Goal: Information Seeking & Learning: Learn about a topic

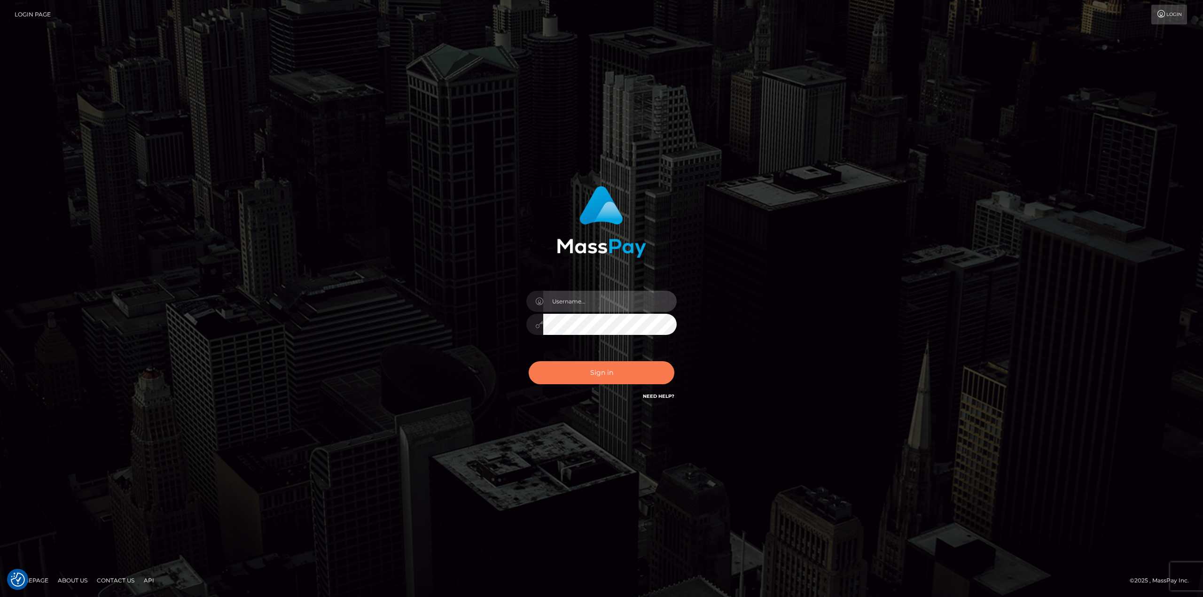
type input "Dikla Silver"
click at [610, 373] on button "Sign in" at bounding box center [602, 372] width 146 height 23
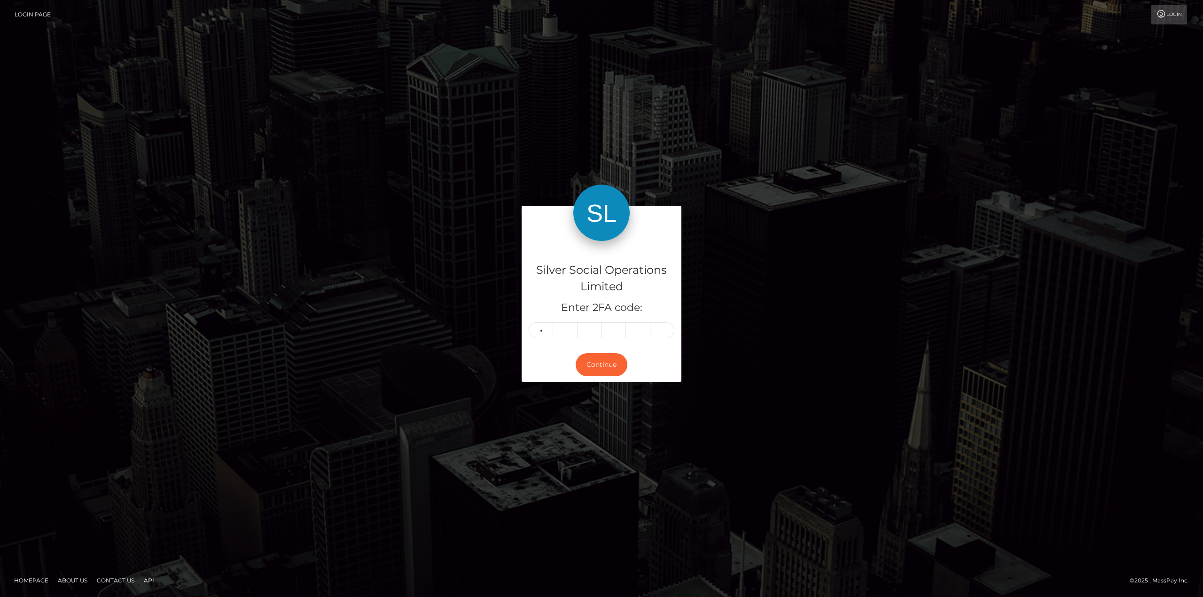
type input "6"
type input "5"
type input "1"
type input "6"
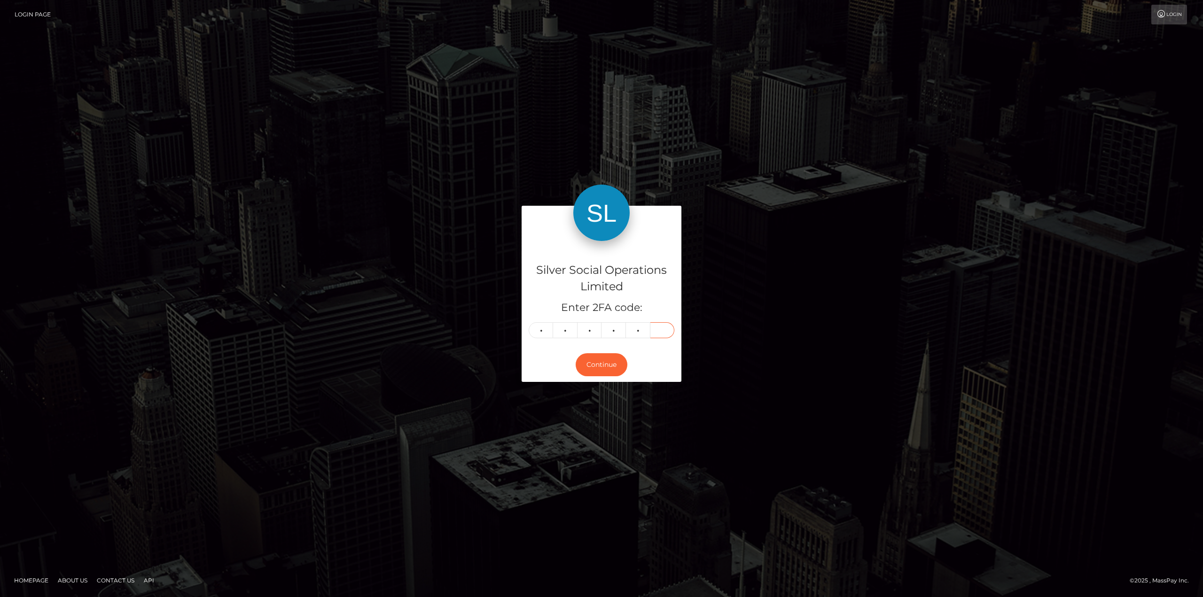
type input "8"
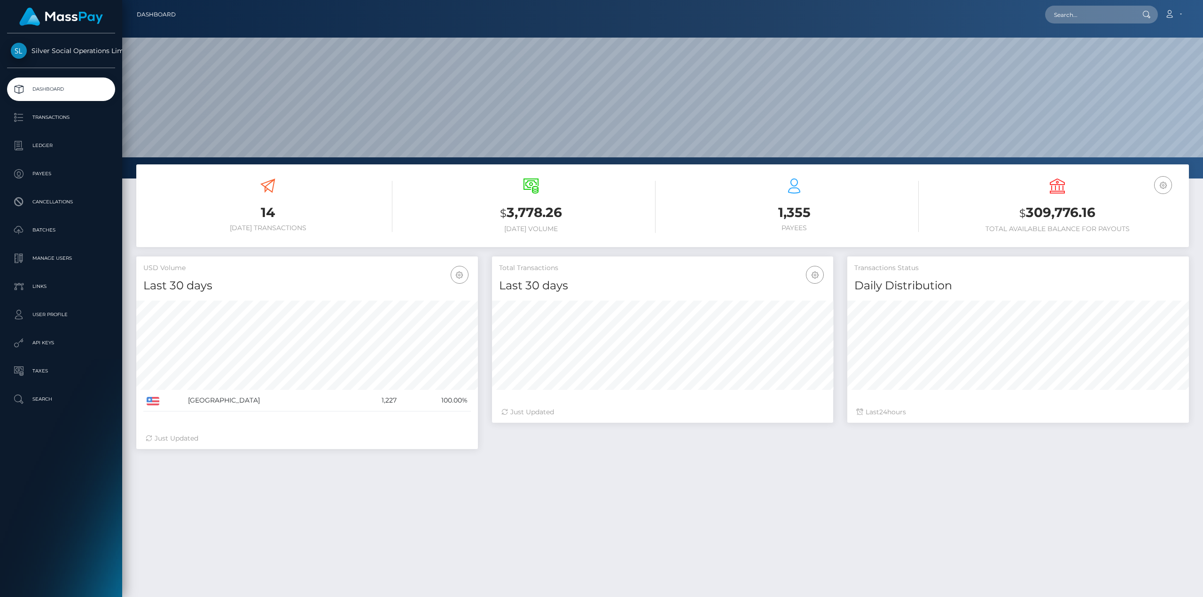
scroll to position [167, 341]
click at [1076, 218] on h3 "$ 309,776.16" at bounding box center [1057, 212] width 249 height 19
copy h3 "309,776.16"
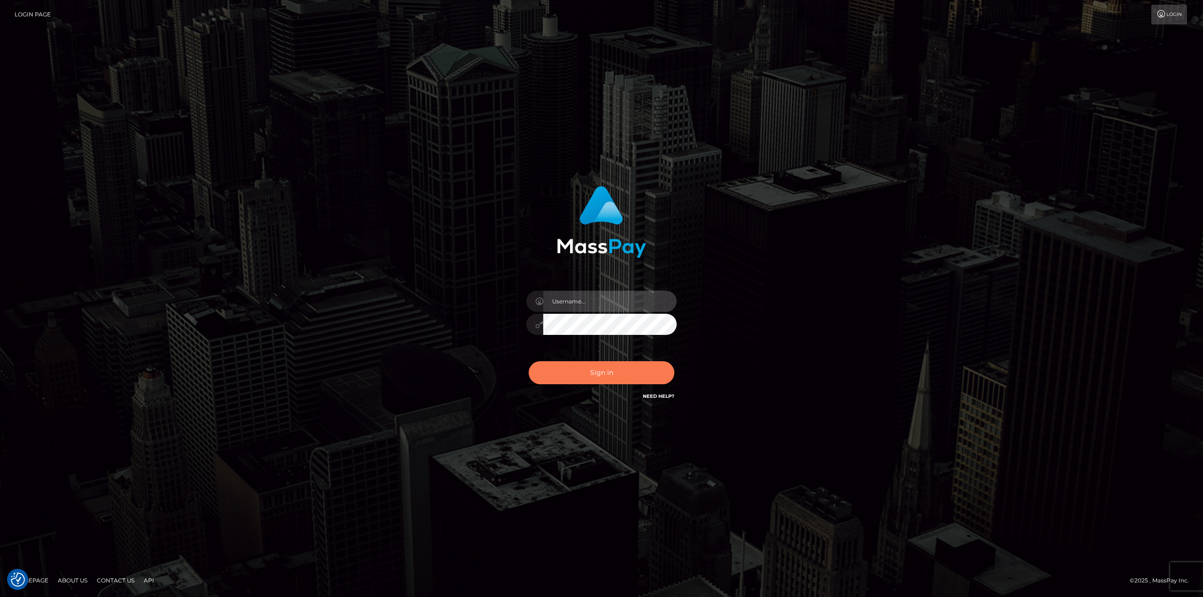
type input "Dikla Silver"
click at [559, 361] on button "Sign in" at bounding box center [602, 372] width 146 height 23
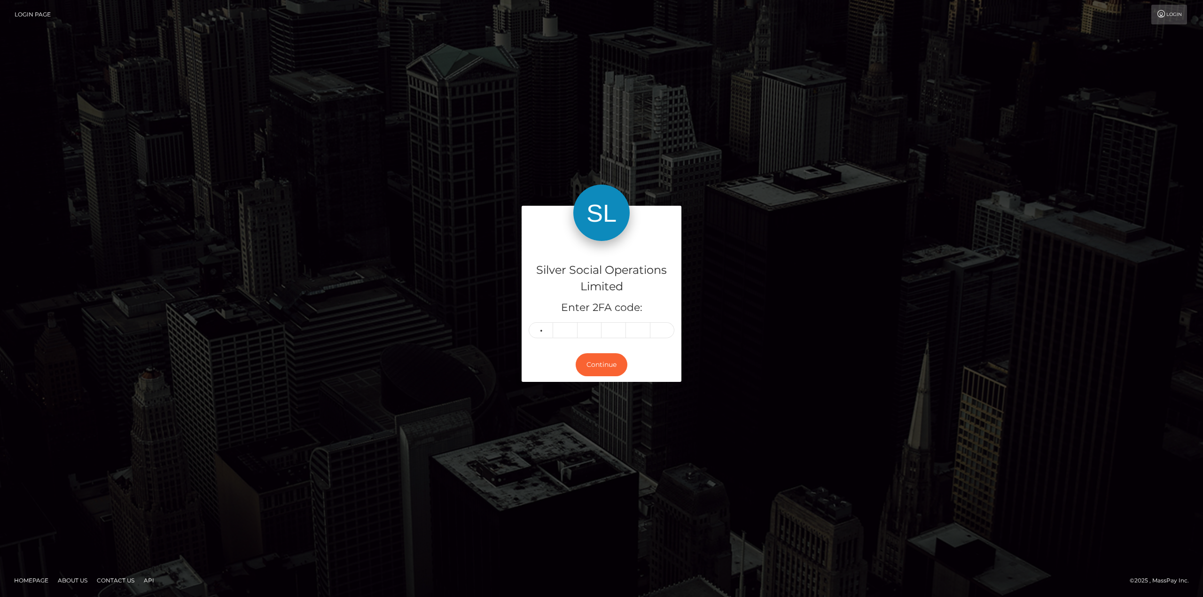
type input "6"
type input "3"
type input "9"
type input "0"
type input "9"
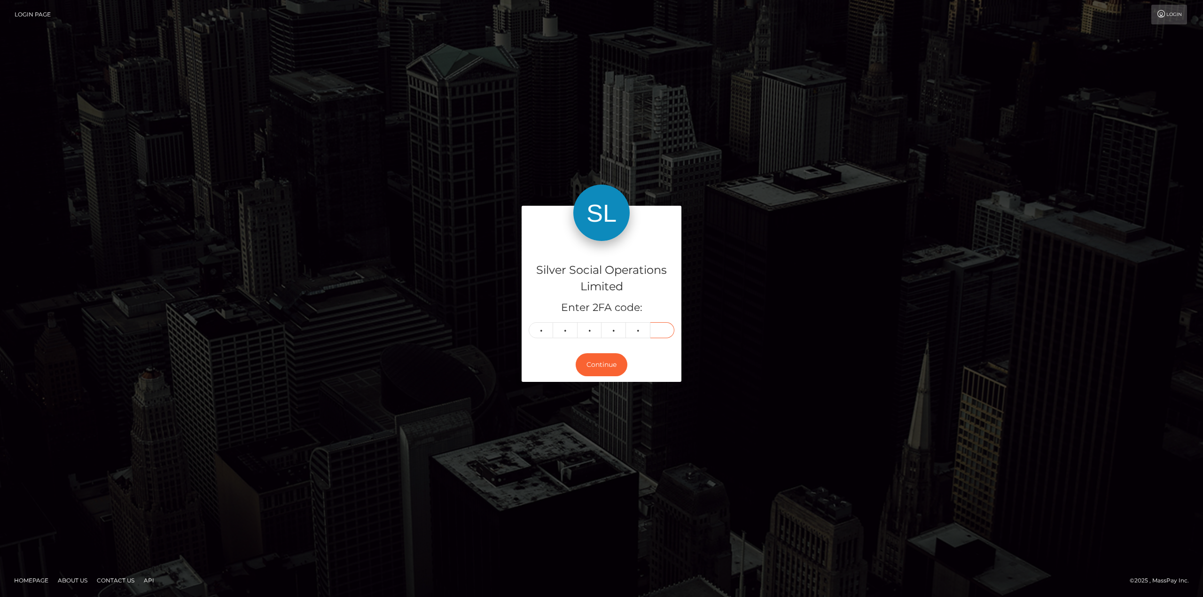
type input "6"
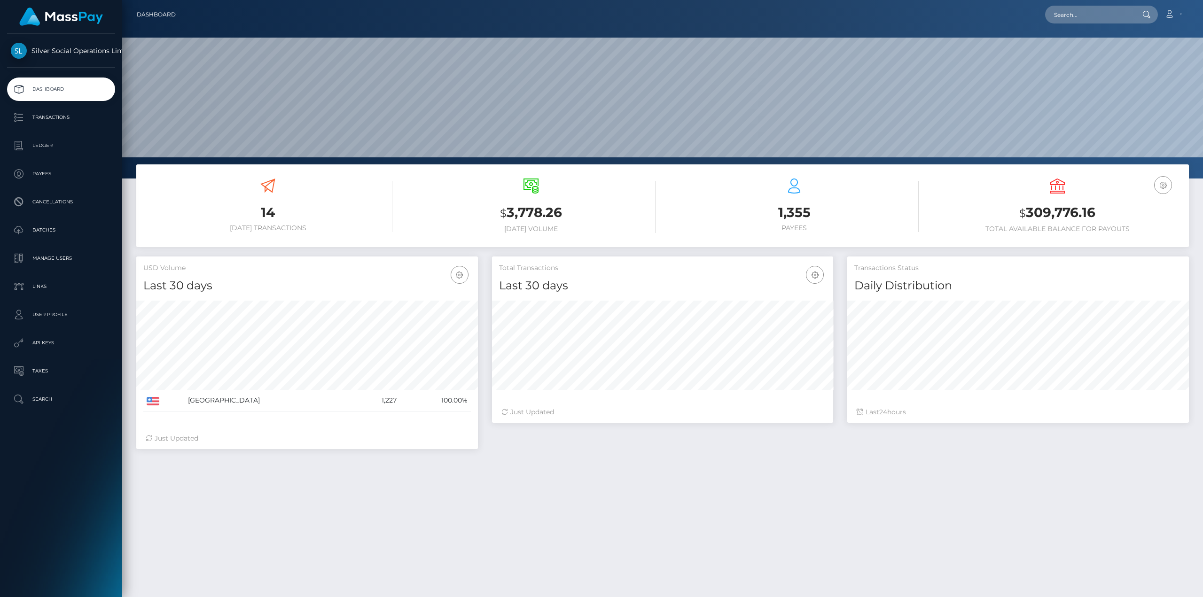
scroll to position [167, 341]
click at [64, 119] on p "Transactions" at bounding box center [61, 117] width 101 height 14
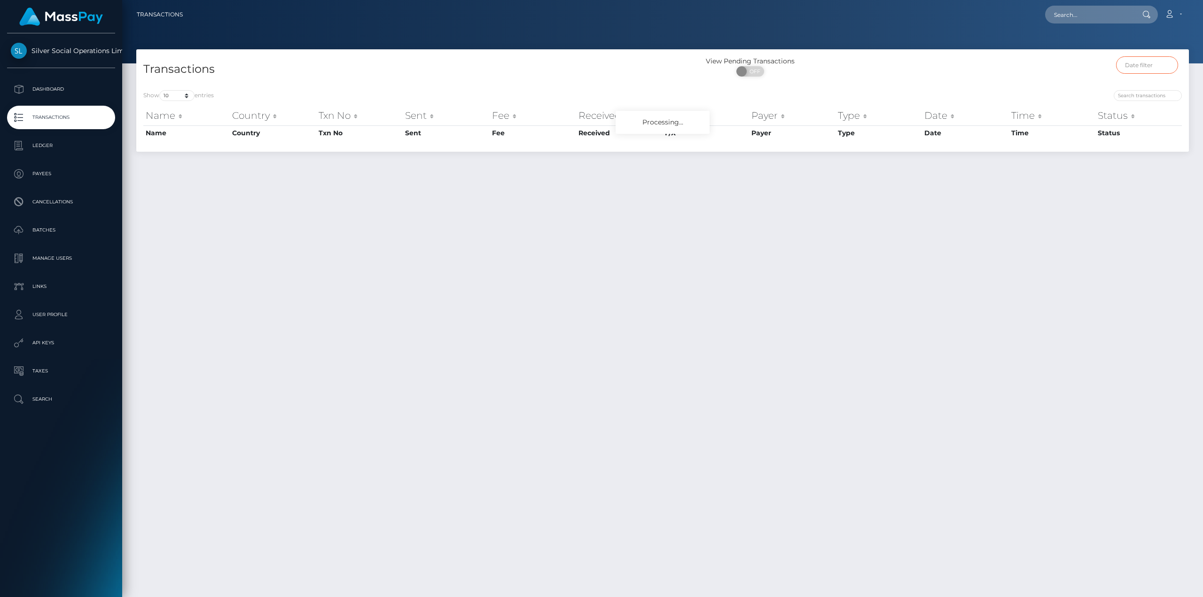
click at [1154, 64] on input "text" at bounding box center [1147, 64] width 62 height 17
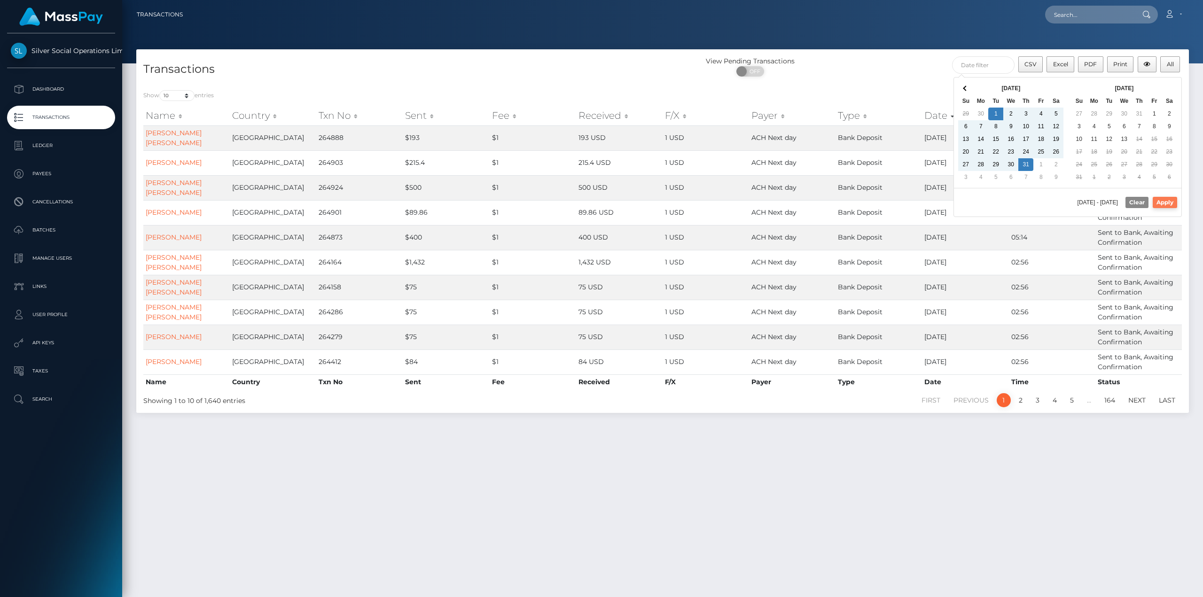
click at [1168, 202] on button "Apply" at bounding box center [1164, 202] width 24 height 11
type input "07/01/2025 - 07/31/2025"
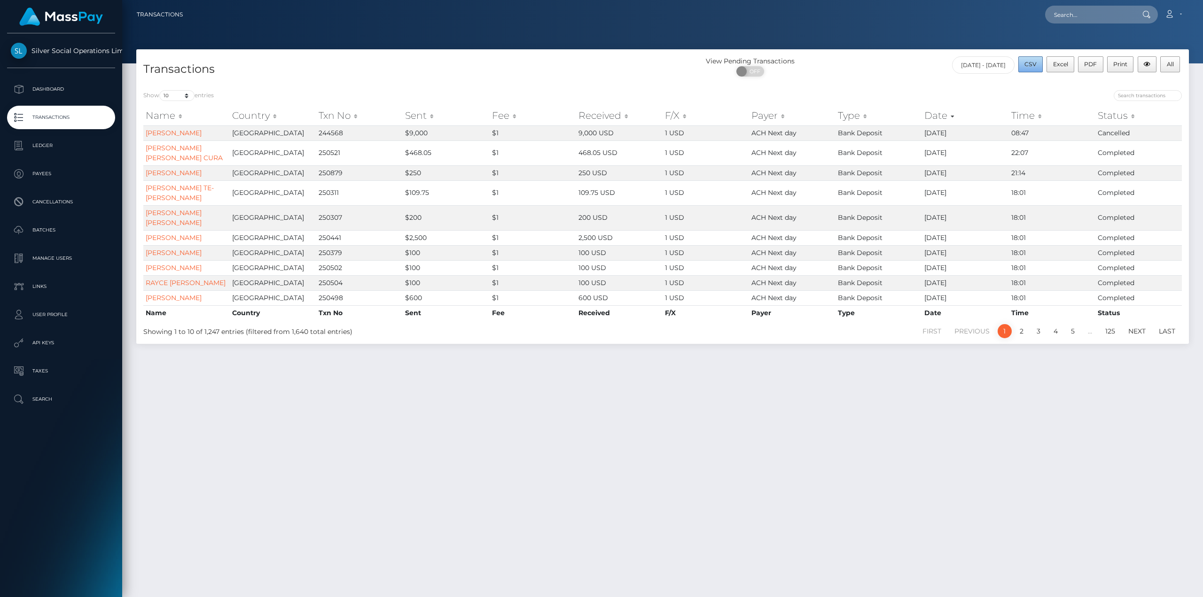
click at [1034, 69] on button "CSV" at bounding box center [1030, 64] width 25 height 16
click at [1176, 66] on button "All" at bounding box center [1170, 64] width 20 height 16
click at [669, 478] on div "Transactions View Pending Transactions ON OFF CSV Excel PDF Print All 07/01/202…" at bounding box center [662, 318] width 1081 height 539
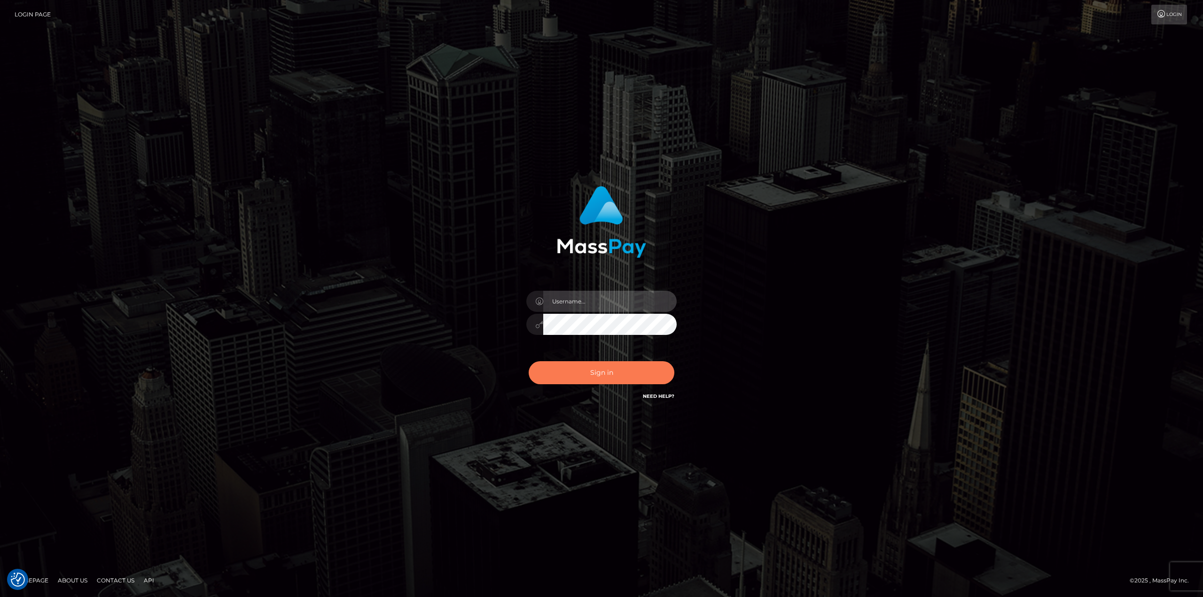
type input "Dikla Silver"
click at [601, 376] on button "Sign in" at bounding box center [602, 372] width 146 height 23
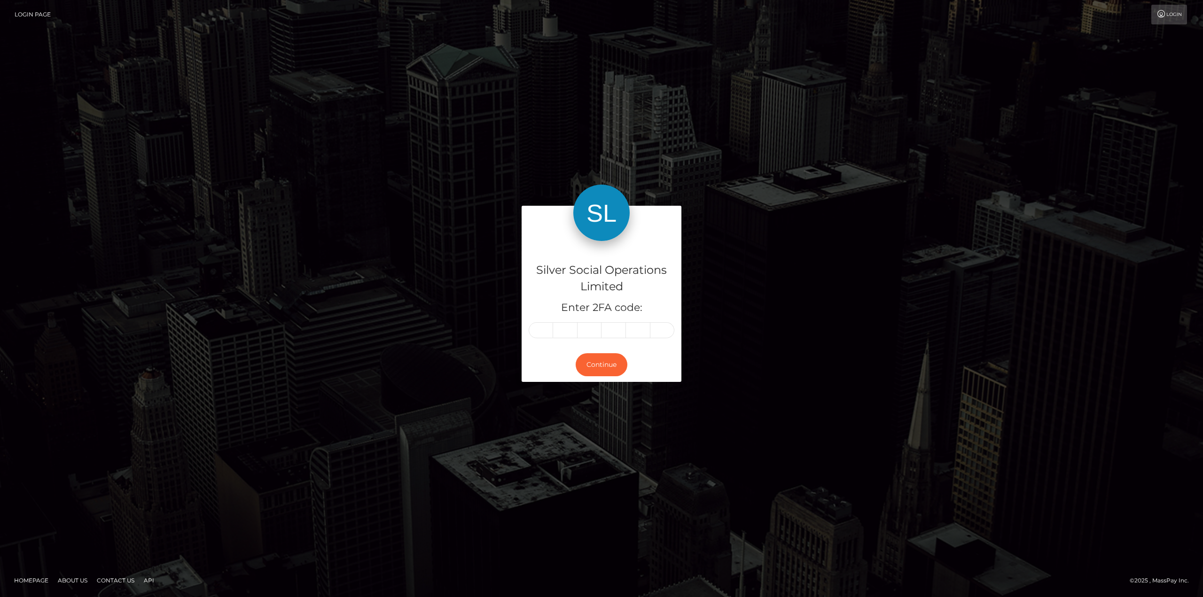
click at [538, 330] on input "text" at bounding box center [541, 330] width 24 height 16
type input "3"
type input "8"
type input "3"
type input "2"
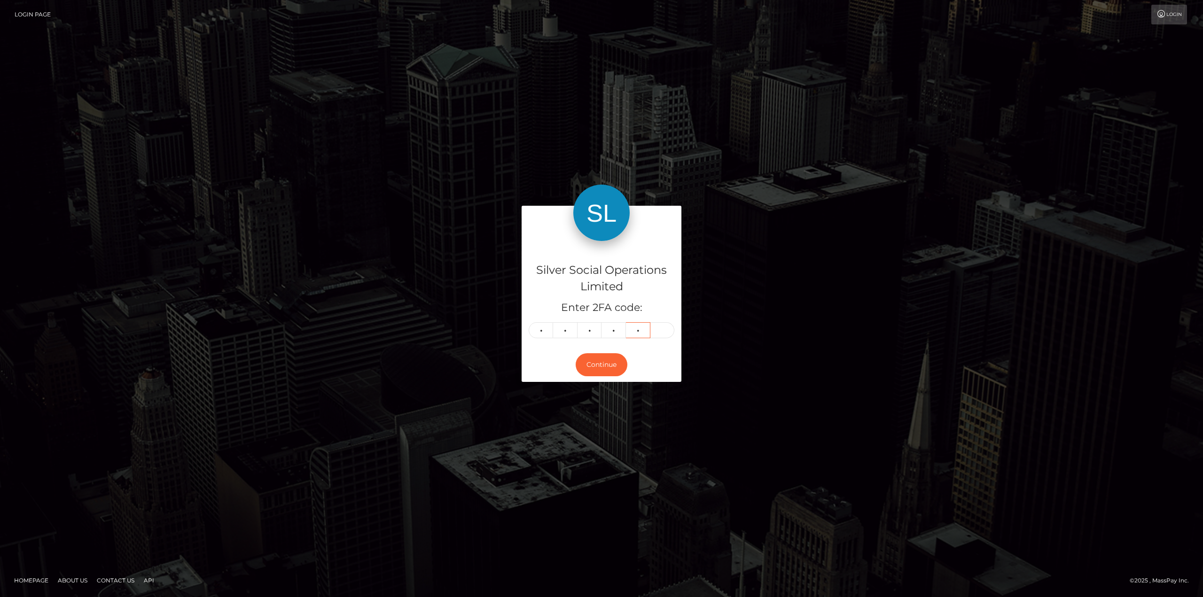
type input "8"
type input "0"
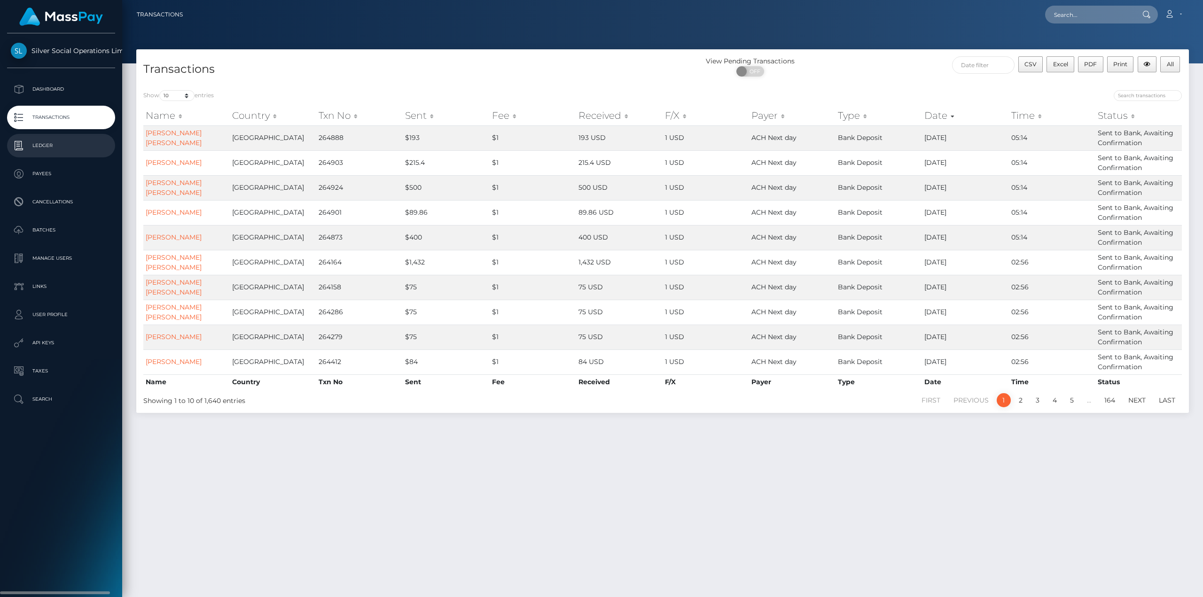
click at [62, 151] on p "Ledger" at bounding box center [61, 146] width 101 height 14
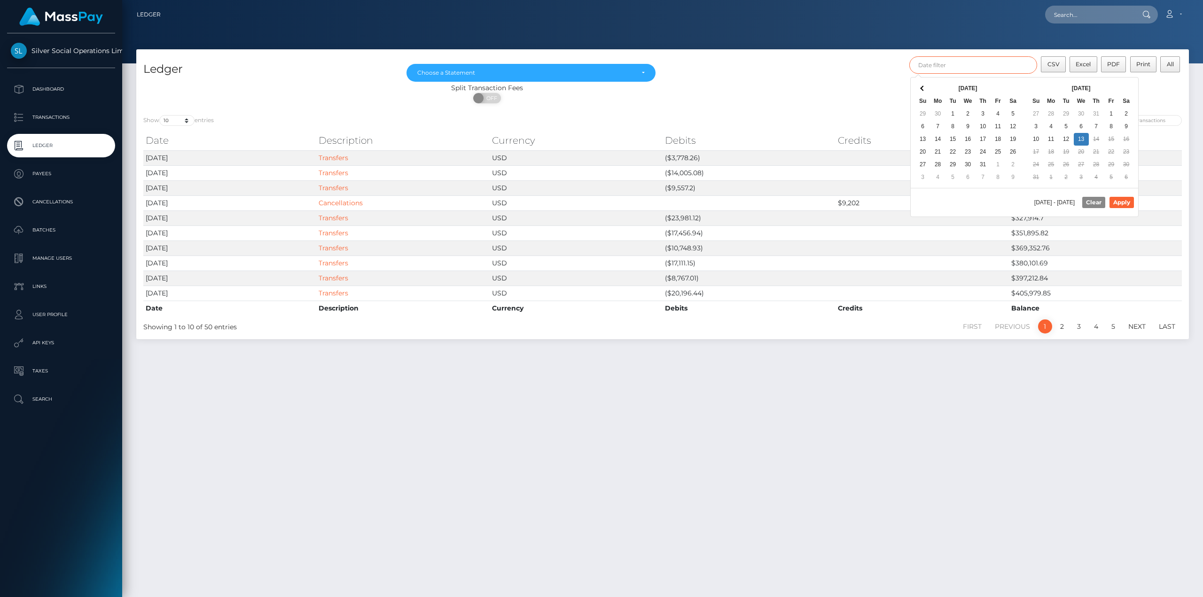
click at [989, 68] on input "text" at bounding box center [973, 64] width 128 height 17
click at [1114, 202] on button "Apply" at bounding box center [1121, 202] width 24 height 11
type input "[DATE] - [DATE]"
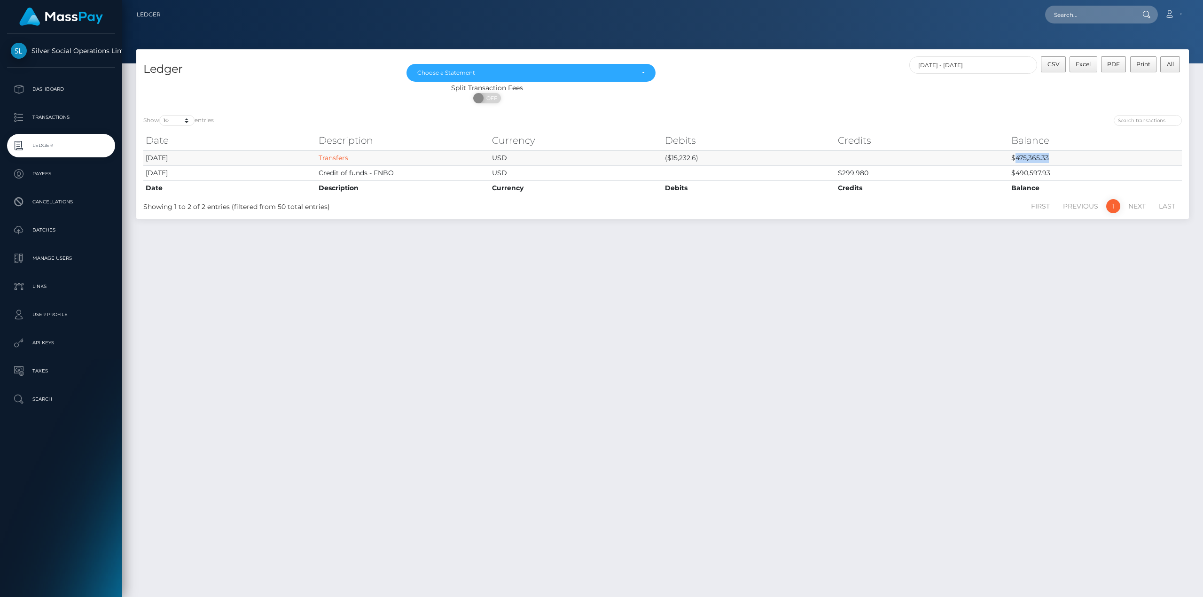
drag, startPoint x: 1060, startPoint y: 159, endPoint x: 1015, endPoint y: 161, distance: 45.2
click at [1015, 161] on td "$475,365.33" at bounding box center [1095, 157] width 173 height 15
click at [1032, 248] on div "Ledger [DATE] [DATE] [DATE] [DATE] [DATE] [DATE] [DATE] [DATE] Choose a Stateme…" at bounding box center [662, 318] width 1081 height 539
click at [67, 112] on p "Transactions" at bounding box center [61, 117] width 101 height 14
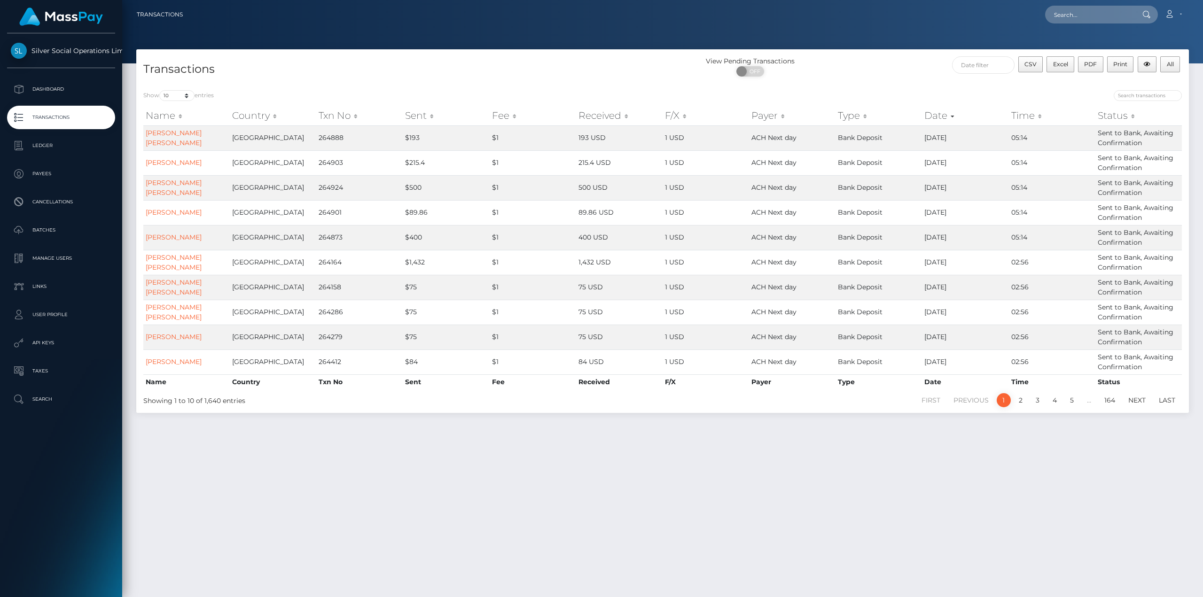
click at [555, 458] on div "Transactions View Pending Transactions ON OFF CSV Excel PDF Print All Show 10 2…" at bounding box center [662, 318] width 1081 height 539
click at [71, 121] on p "Transactions" at bounding box center [61, 117] width 101 height 14
click at [44, 144] on p "Ledger" at bounding box center [61, 146] width 101 height 14
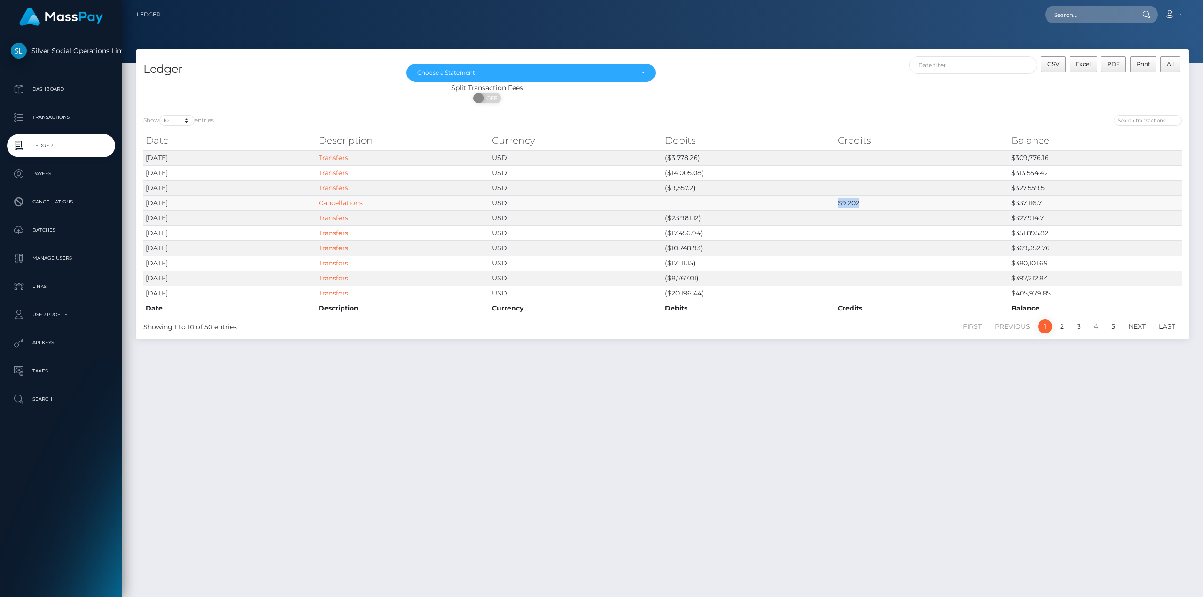
drag, startPoint x: 835, startPoint y: 203, endPoint x: 866, endPoint y: 204, distance: 31.5
click at [866, 204] on tr "[DATE] Cancellations USD $9,202 $337,116.7" at bounding box center [662, 202] width 1038 height 15
click at [996, 433] on div "Ledger [DATE] [DATE] [DATE] [DATE] [DATE] [DATE] [DATE] [DATE] Choose a Stateme…" at bounding box center [662, 318] width 1081 height 539
drag, startPoint x: 828, startPoint y: 201, endPoint x: 872, endPoint y: 202, distance: 43.7
click at [871, 202] on tr "[DATE] Cancellations USD $9,202 $337,116.7" at bounding box center [662, 202] width 1038 height 15
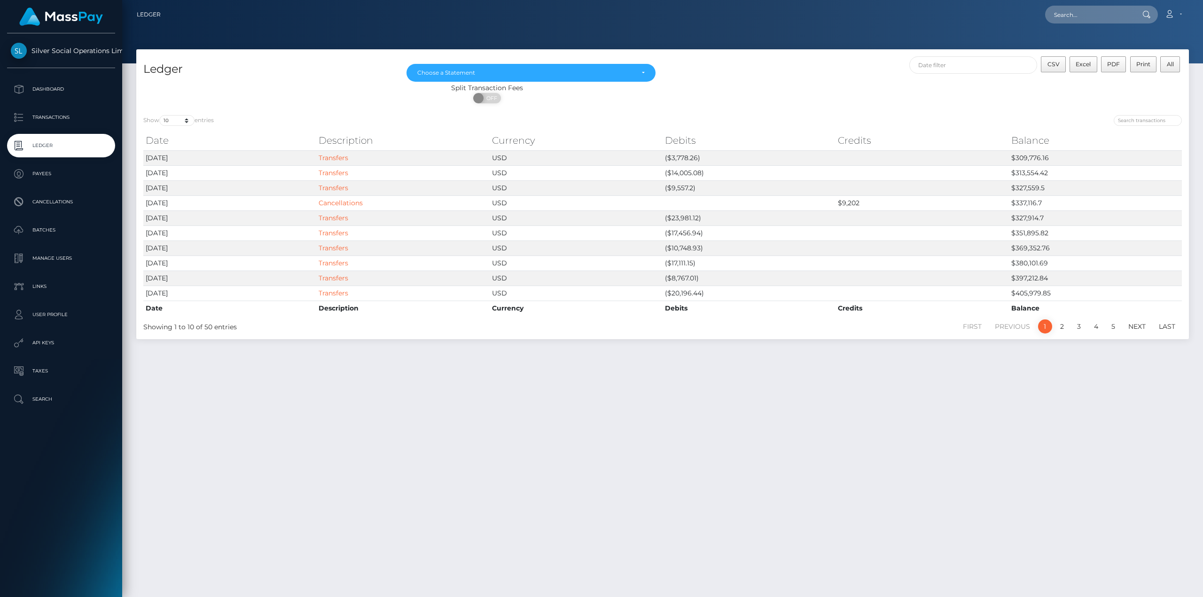
click at [908, 389] on div "Ledger [DATE] [DATE] [DATE] [DATE] [DATE] [DATE] [DATE] [DATE] Choose a Stateme…" at bounding box center [662, 318] width 1081 height 539
click at [1018, 377] on div "Ledger [DATE] [DATE] [DATE] [DATE] [DATE] [DATE] [DATE] [DATE] Choose a Stateme…" at bounding box center [662, 318] width 1081 height 539
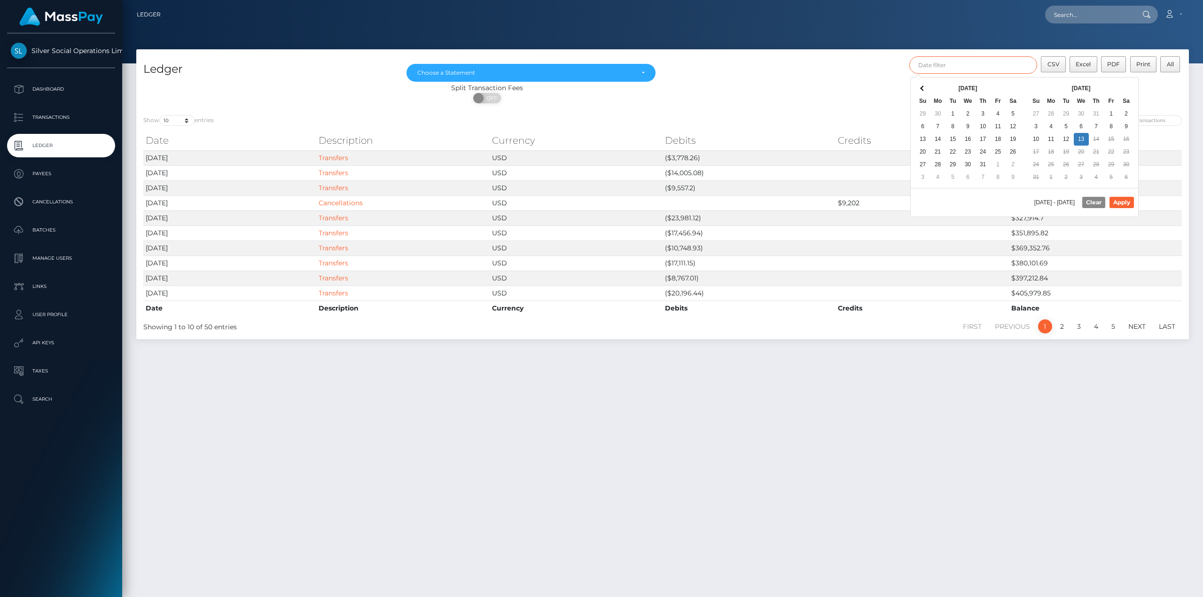
click at [998, 63] on input "text" at bounding box center [973, 64] width 128 height 17
click at [1112, 202] on button "Apply" at bounding box center [1121, 202] width 24 height 11
type input "[DATE] - [DATE]"
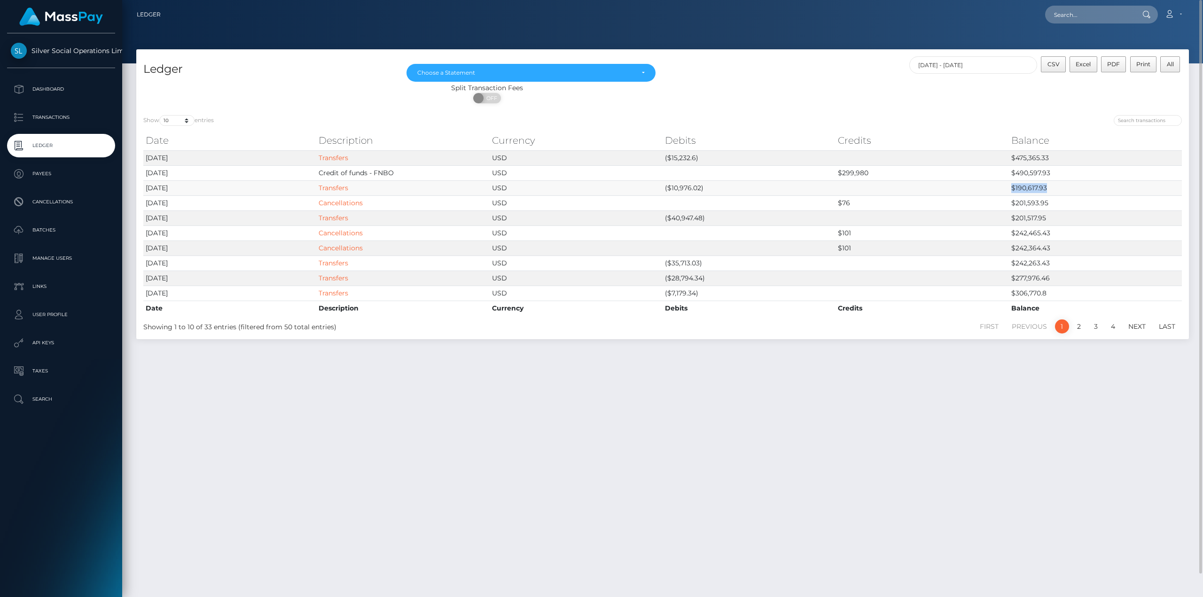
drag, startPoint x: 1005, startPoint y: 187, endPoint x: 1052, endPoint y: 186, distance: 47.0
click at [1052, 186] on tr "[DATE] Transfers USD ($10,976.02) $190,617.93" at bounding box center [662, 187] width 1038 height 15
drag, startPoint x: 1016, startPoint y: 159, endPoint x: 1059, endPoint y: 159, distance: 43.2
click at [1057, 159] on td "$475,365.33" at bounding box center [1095, 157] width 173 height 15
click at [1078, 328] on link "2" at bounding box center [1079, 326] width 14 height 14
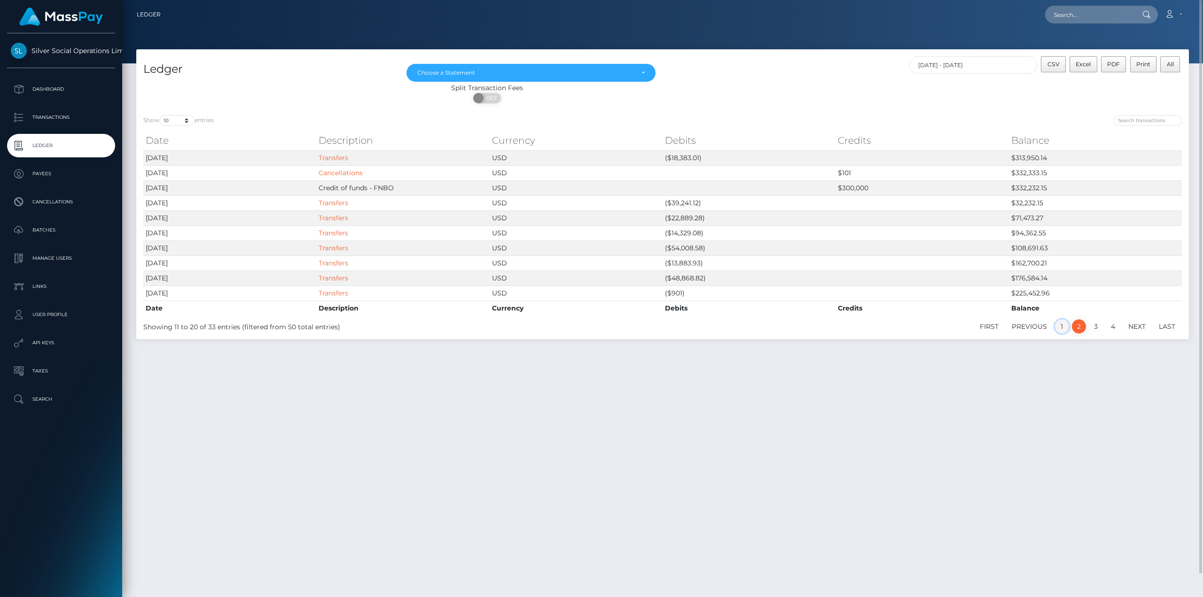
click at [1061, 330] on link "1" at bounding box center [1062, 326] width 14 height 14
click at [1078, 329] on link "2" at bounding box center [1079, 326] width 14 height 14
click at [1065, 333] on link "1" at bounding box center [1062, 326] width 14 height 14
click at [1080, 330] on link "2" at bounding box center [1079, 326] width 14 height 14
click at [1166, 70] on button "All" at bounding box center [1170, 64] width 20 height 16
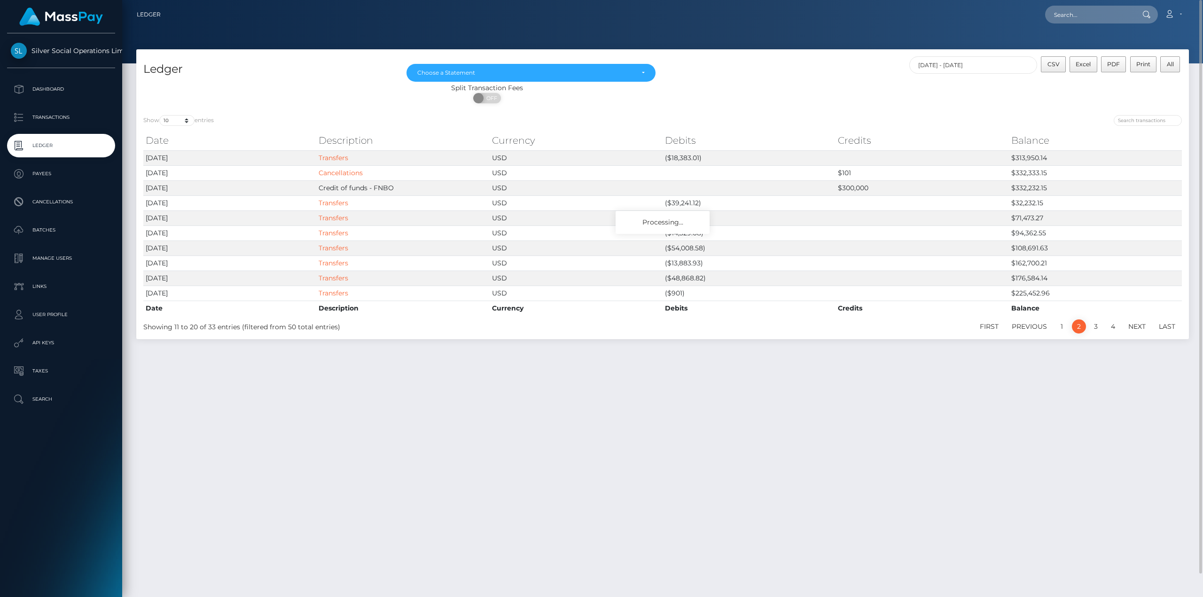
drag, startPoint x: 1102, startPoint y: 381, endPoint x: 1111, endPoint y: 363, distance: 20.6
click at [1102, 381] on div "Ledger [DATE] [DATE] [DATE] [DATE] [DATE] [DATE] [DATE] [DATE] Choose a Stateme…" at bounding box center [662, 318] width 1081 height 539
click at [1099, 329] on link "3" at bounding box center [1096, 326] width 14 height 14
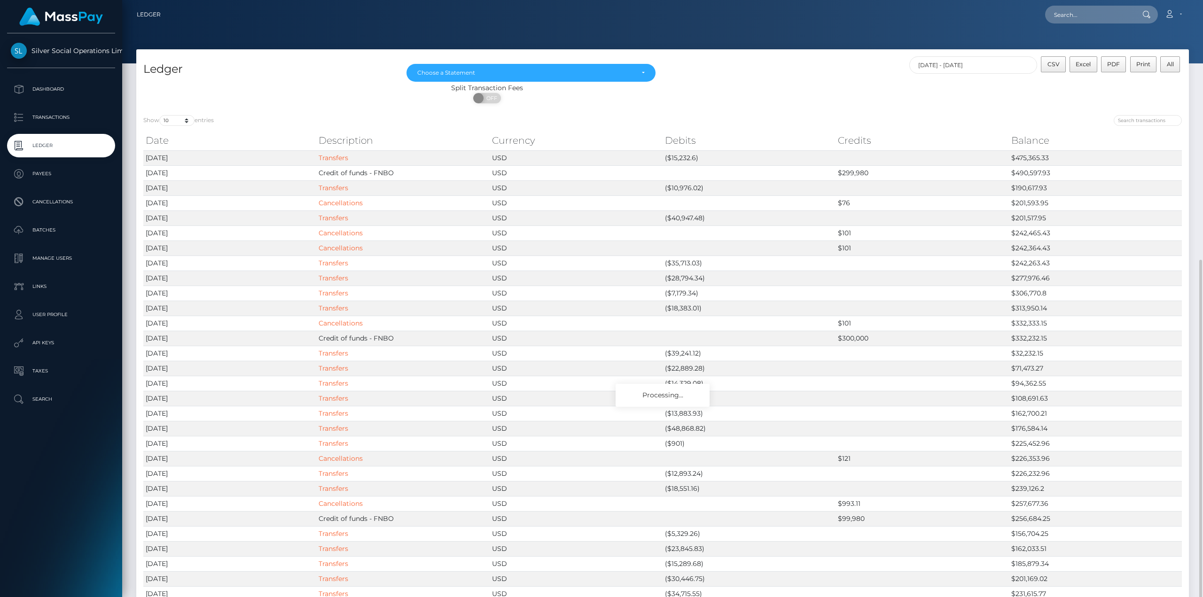
scroll to position [144, 0]
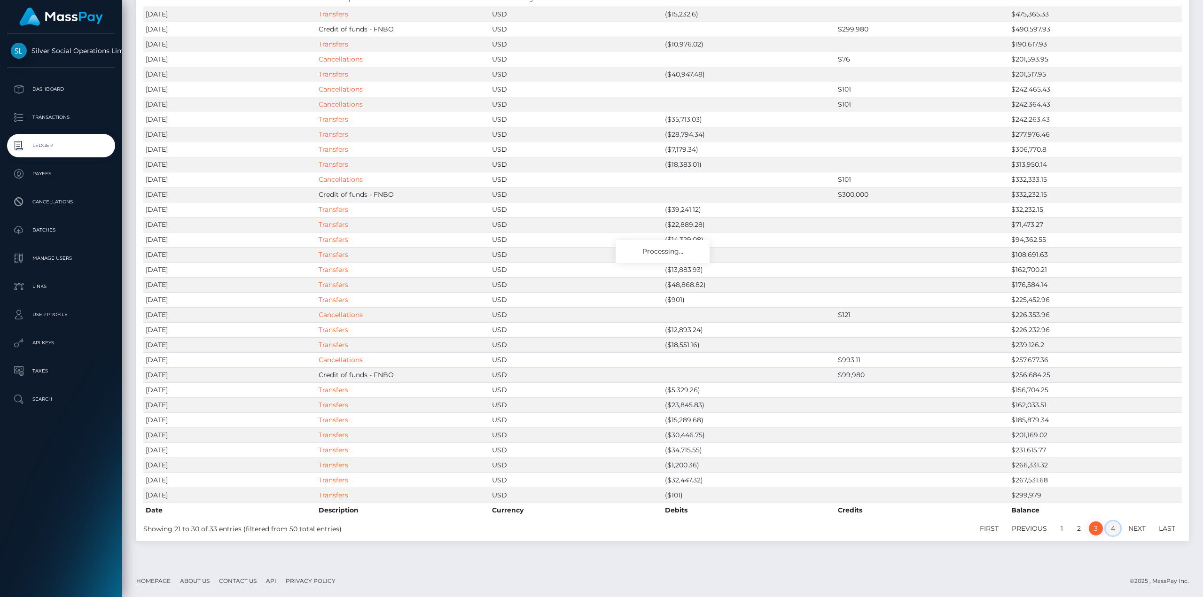
click at [1110, 527] on link "4" at bounding box center [1112, 529] width 15 height 14
drag, startPoint x: 1045, startPoint y: 495, endPoint x: 976, endPoint y: 501, distance: 69.3
click at [982, 499] on tr "2025-07-01 Transfers USD ($101) $299,979" at bounding box center [662, 495] width 1038 height 15
click at [1053, 495] on td "$299,979" at bounding box center [1095, 495] width 173 height 15
drag, startPoint x: 1076, startPoint y: 500, endPoint x: 904, endPoint y: 502, distance: 172.0
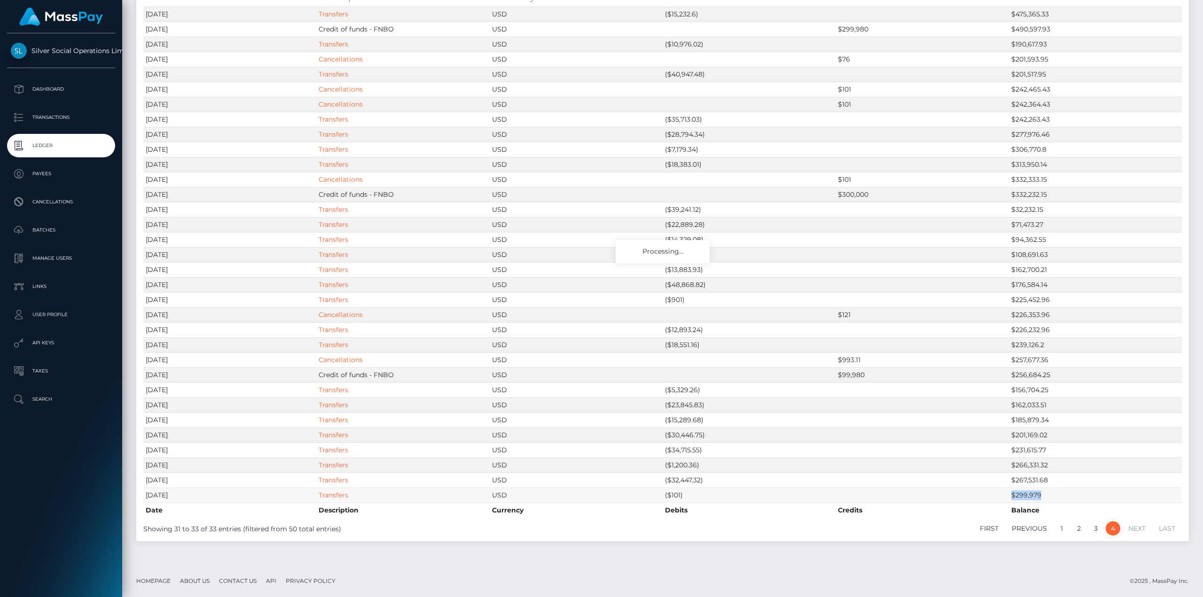
click at [926, 501] on tr "2025-07-01 Transfers USD ($101) $299,979" at bounding box center [662, 495] width 1038 height 15
click at [900, 500] on td at bounding box center [921, 495] width 173 height 15
drag, startPoint x: 1099, startPoint y: 498, endPoint x: 934, endPoint y: 500, distance: 165.9
click at [943, 500] on tr "2025-07-01 Transfers USD ($101) $299,979" at bounding box center [662, 495] width 1038 height 15
click at [1080, 497] on td "$299,979" at bounding box center [1095, 495] width 173 height 15
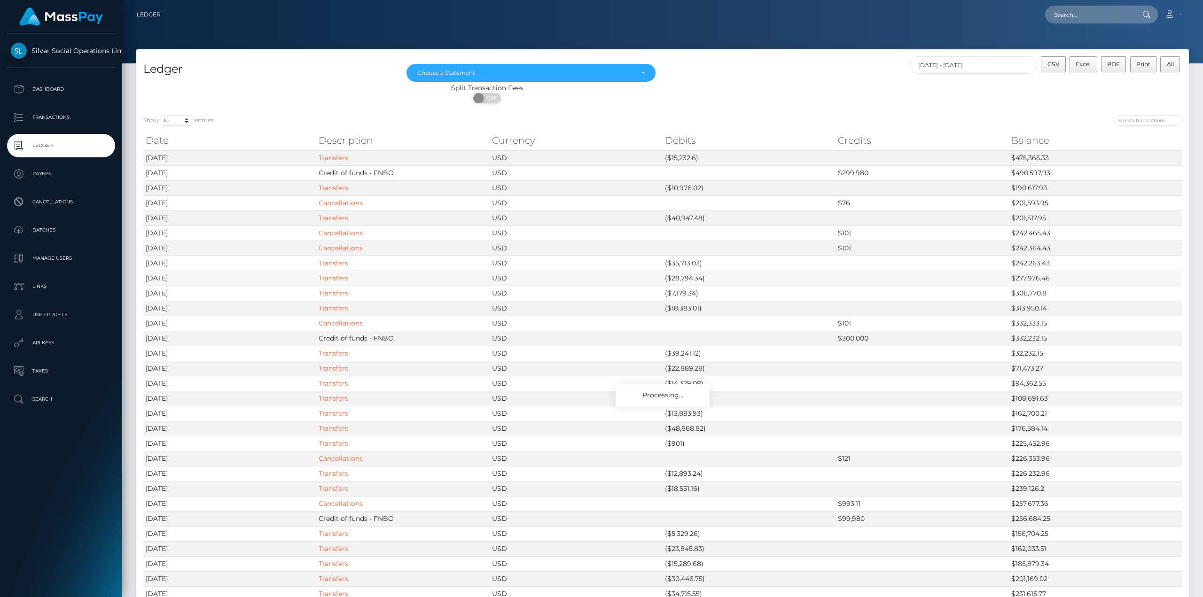
scroll to position [47, 0]
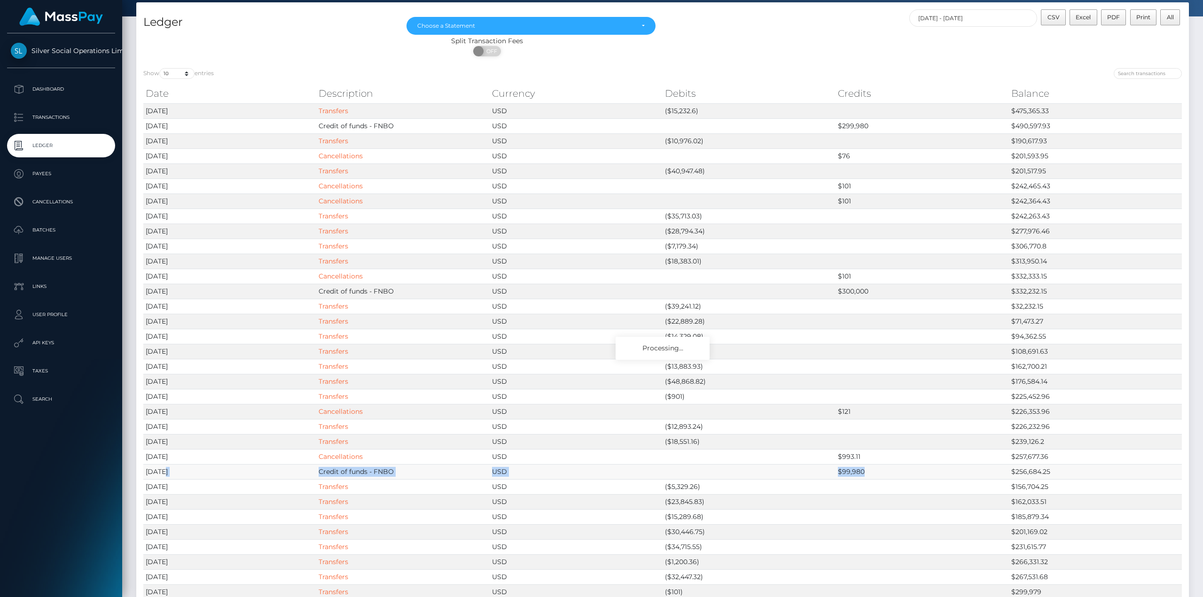
drag, startPoint x: 875, startPoint y: 470, endPoint x: 165, endPoint y: 465, distance: 709.4
click at [165, 465] on tr "2025-07-14 Credit of funds - FNBO USD $99,980 $256,684.25" at bounding box center [662, 471] width 1038 height 15
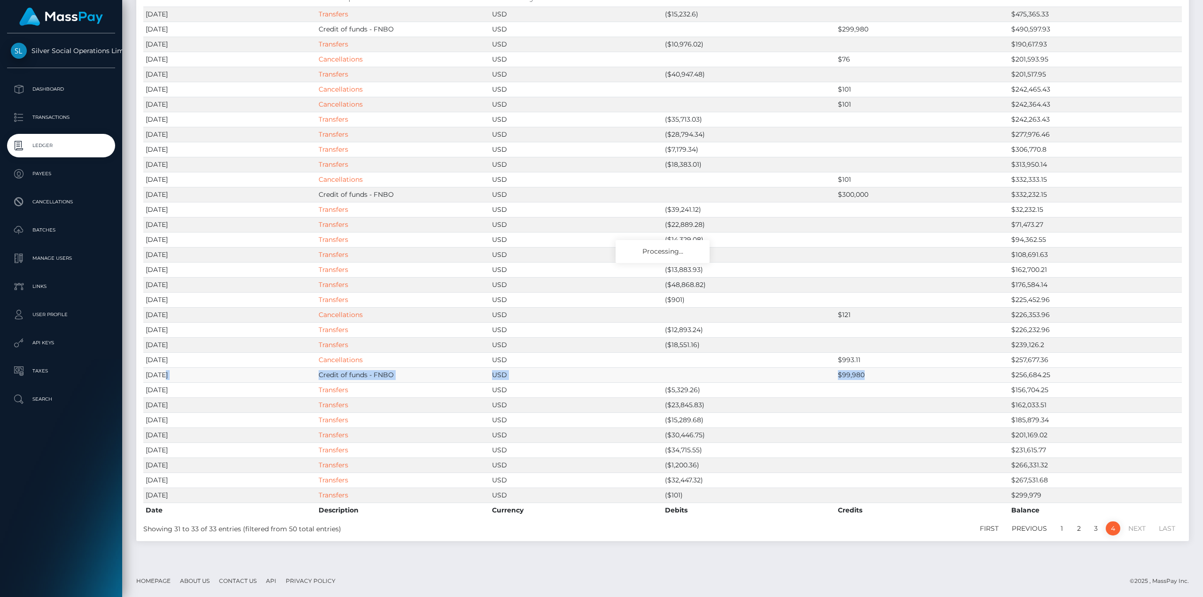
click at [906, 374] on td "$99,980" at bounding box center [921, 374] width 173 height 15
drag, startPoint x: 874, startPoint y: 375, endPoint x: 144, endPoint y: 375, distance: 730.1
click at [144, 375] on tr "2025-07-14 Credit of funds - FNBO USD $99,980 $256,684.25" at bounding box center [662, 374] width 1038 height 15
drag, startPoint x: 862, startPoint y: 360, endPoint x: 823, endPoint y: 360, distance: 39.0
click at [823, 360] on tr "2025-07-14 Cancellations USD $993.11 $257,677.36" at bounding box center [662, 359] width 1038 height 15
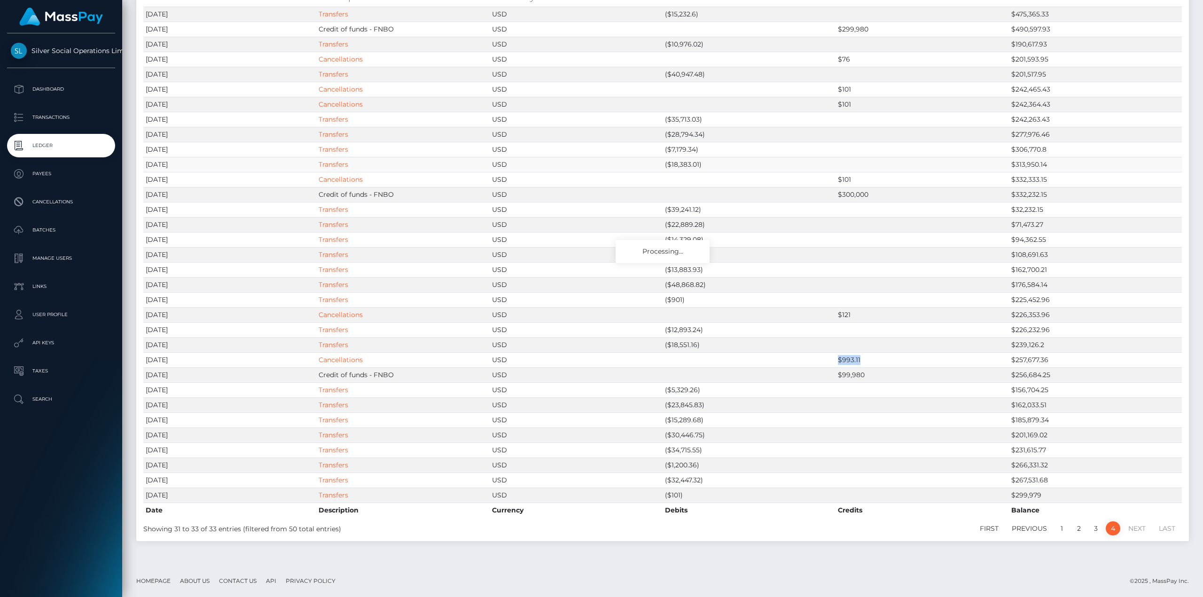
scroll to position [0, 0]
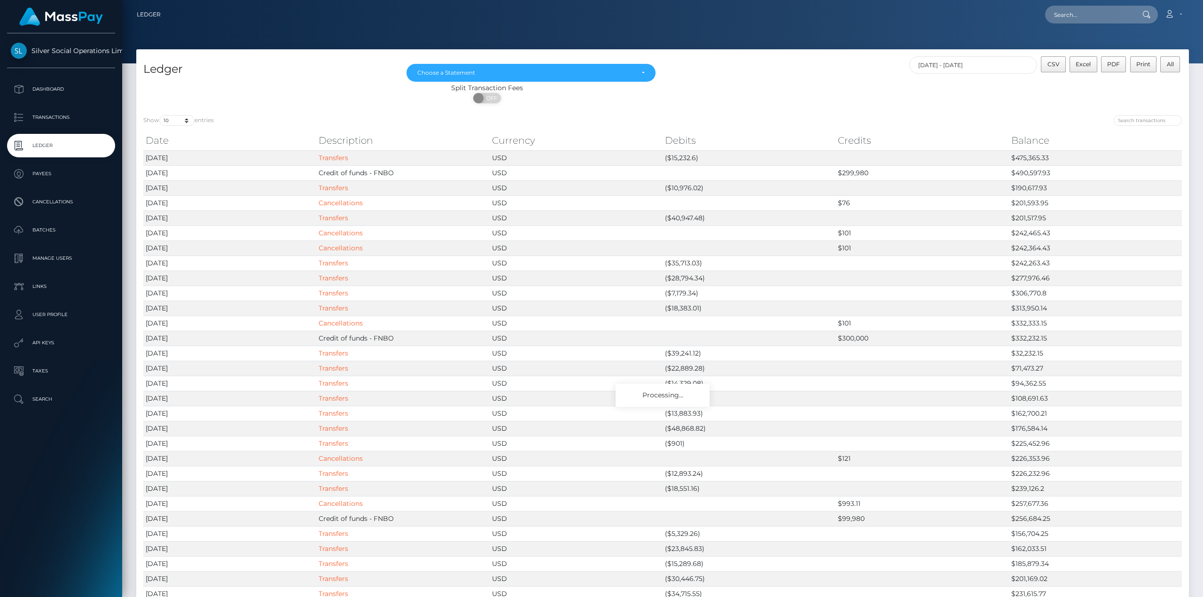
click at [822, 94] on div "ON OFF" at bounding box center [486, 100] width 701 height 15
click at [615, 75] on div "Choose a Statement" at bounding box center [525, 73] width 217 height 8
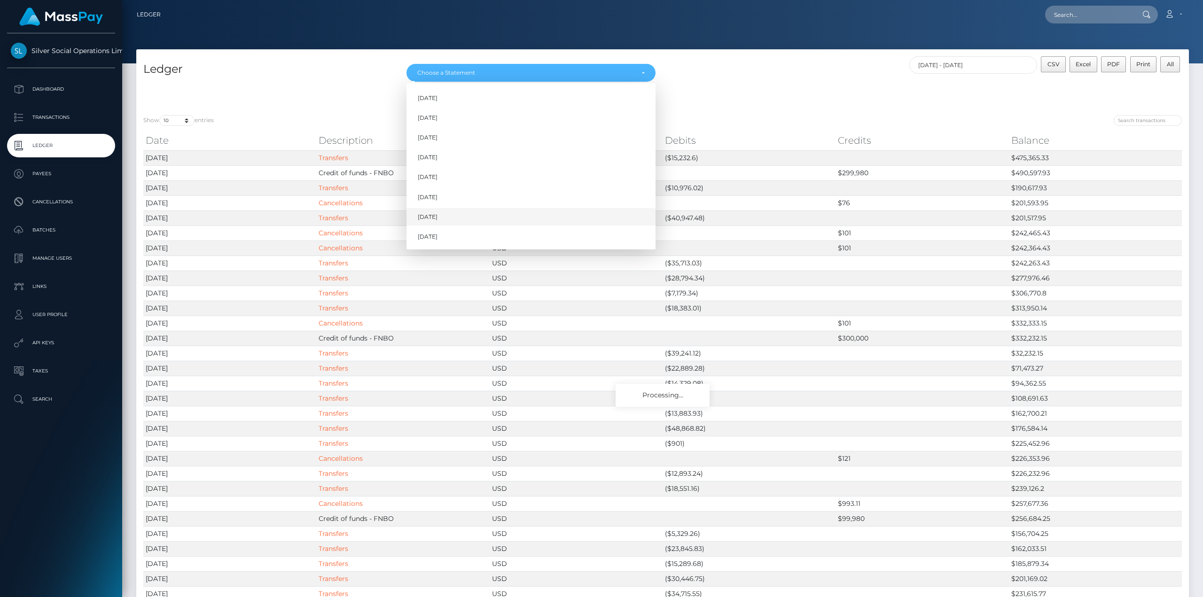
click at [531, 214] on link "Jul 2025" at bounding box center [530, 216] width 249 height 17
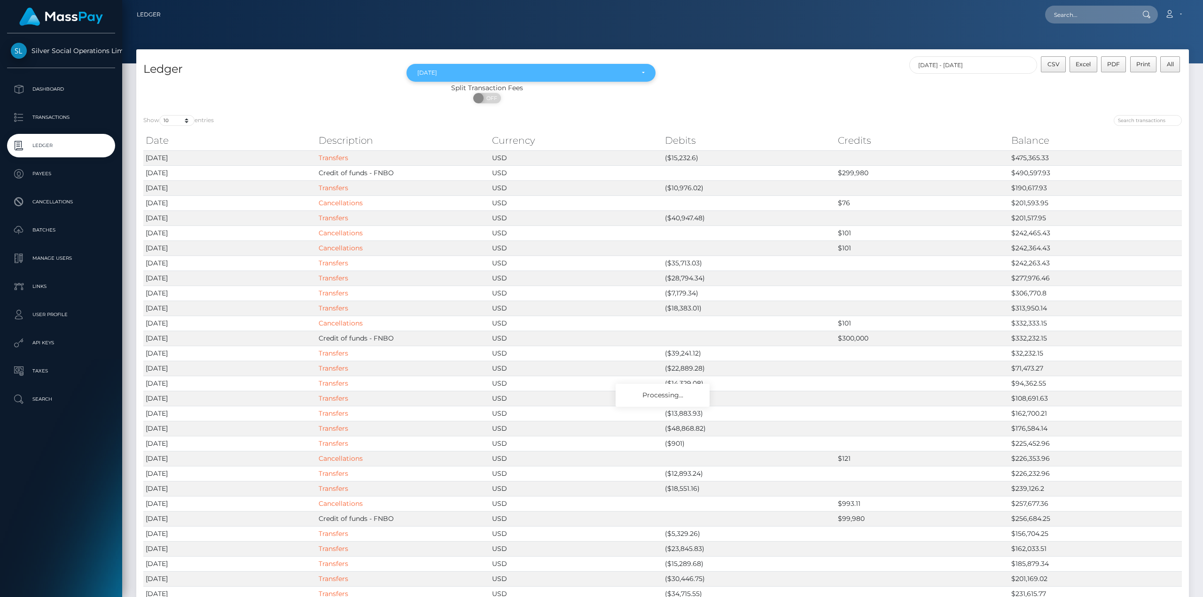
click at [499, 64] on div "Jul 2025" at bounding box center [530, 73] width 249 height 18
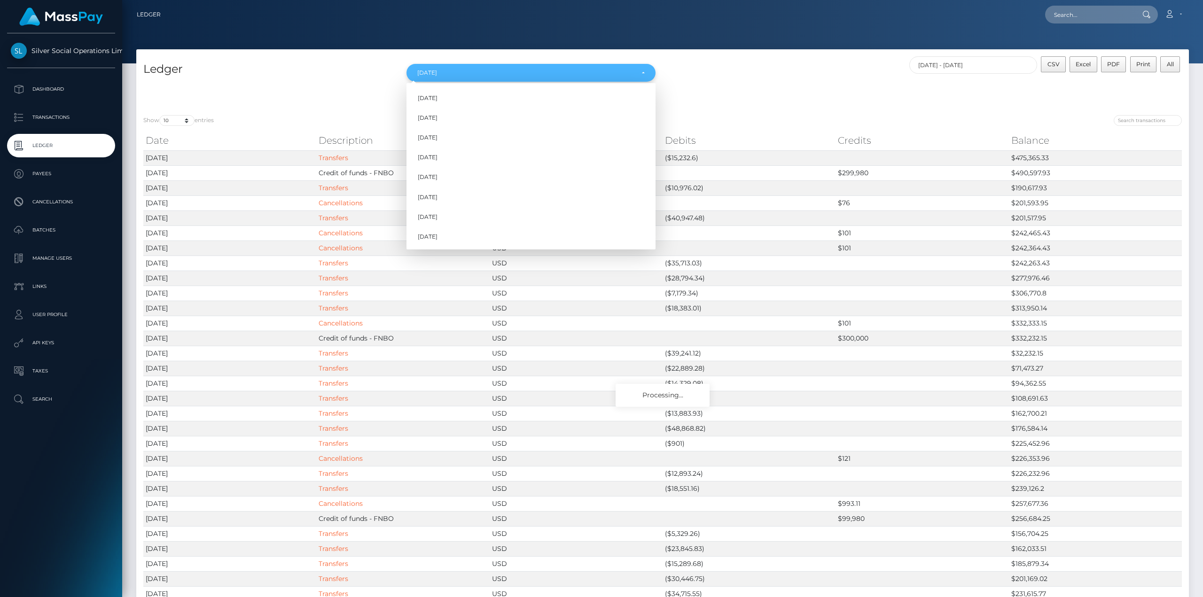
click at [498, 71] on div "Jul 2025" at bounding box center [525, 73] width 217 height 8
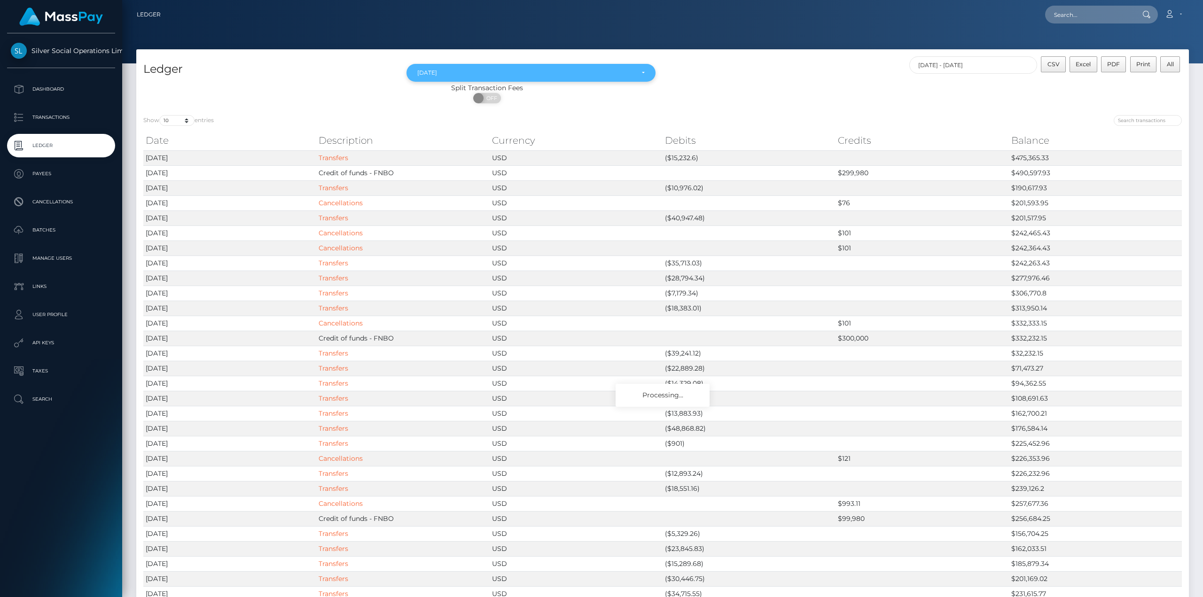
click at [492, 73] on div "Jul 2025" at bounding box center [525, 73] width 217 height 8
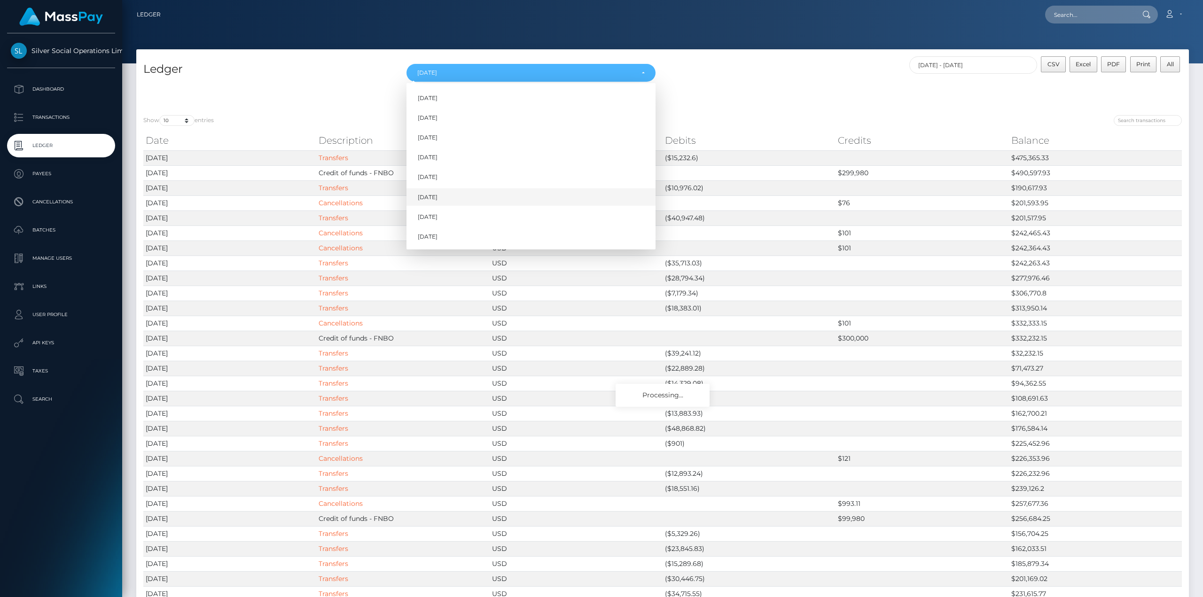
click at [469, 202] on link "Jun 2025" at bounding box center [530, 196] width 249 height 17
select select "Jun 2025"
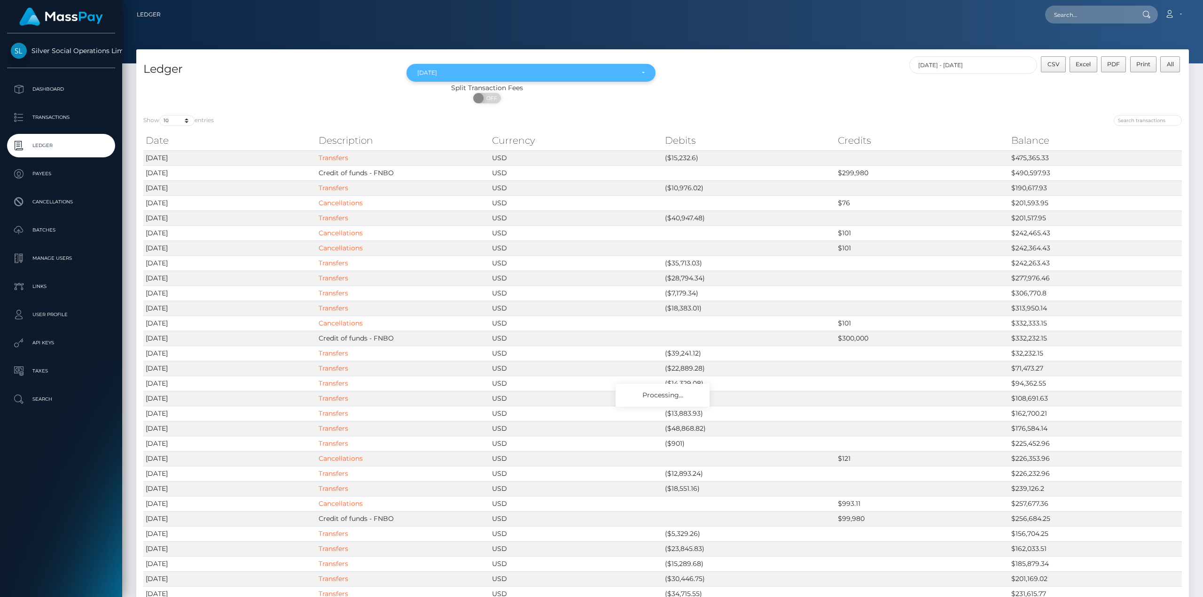
click at [609, 78] on div "Jun 2025" at bounding box center [530, 73] width 249 height 18
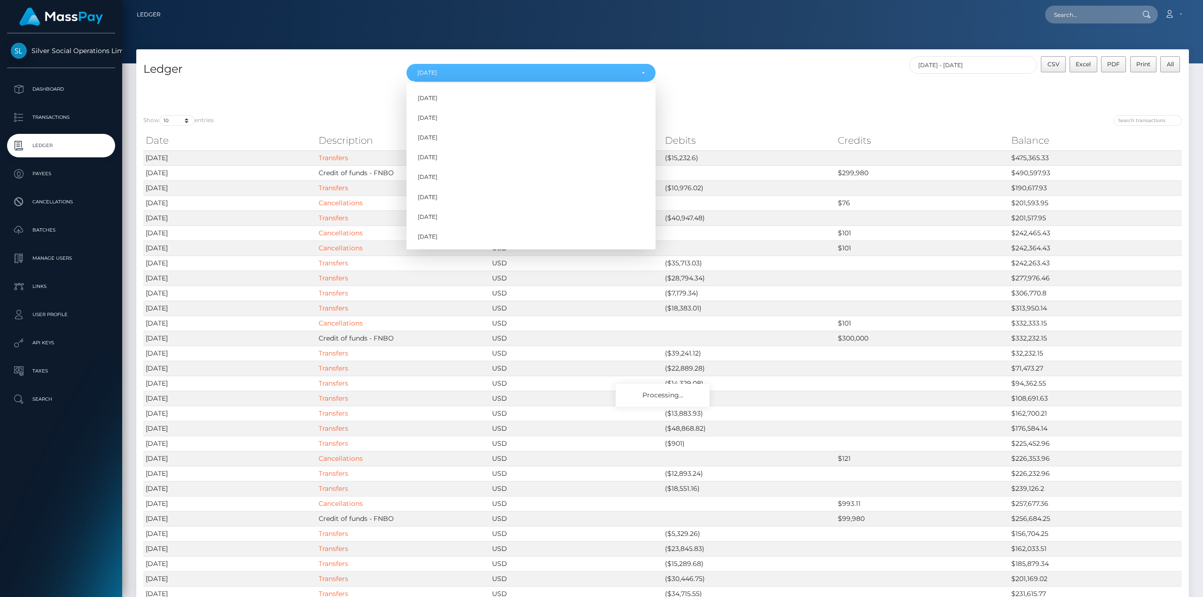
click at [699, 107] on div "ON OFF" at bounding box center [486, 100] width 701 height 15
